Goal: Check status: Check status

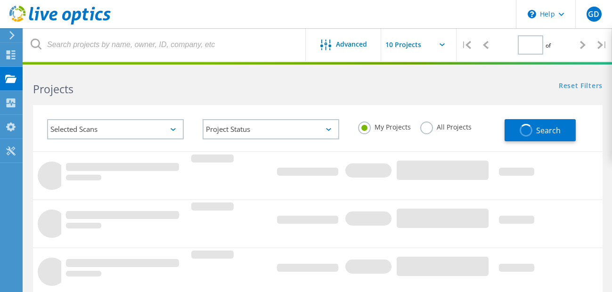
type input "1"
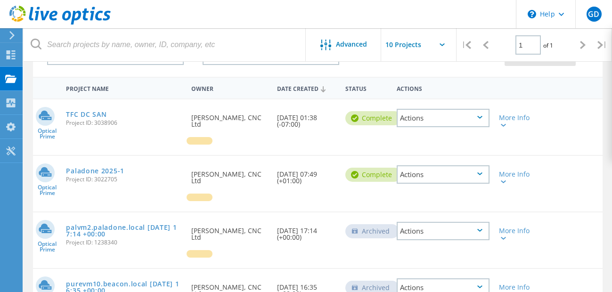
scroll to position [74, 0]
click at [100, 168] on link "Paladone 2025-1" at bounding box center [95, 171] width 58 height 7
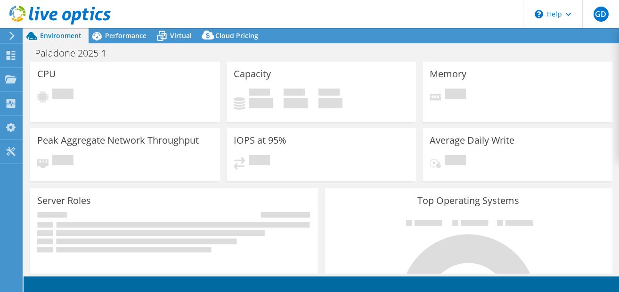
select select "EULondon"
select select "GBP"
